Goal: Find specific page/section: Find specific page/section

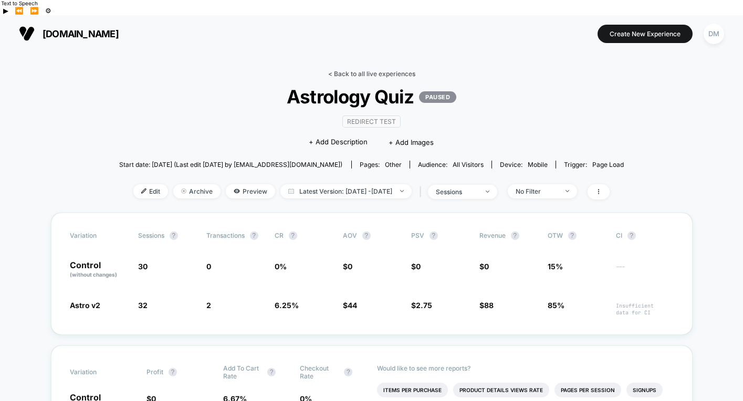
click at [350, 70] on link "< Back to all live experiences" at bounding box center [371, 74] width 87 height 8
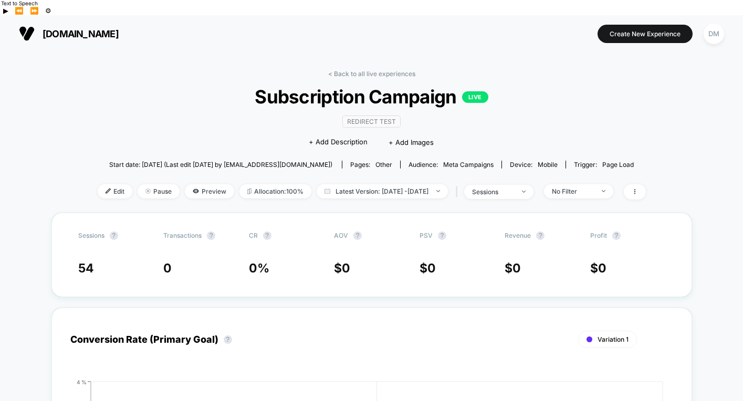
click at [172, 86] on span "Subscription Campaign LIVE" at bounding box center [371, 97] width 493 height 22
